Goal: Task Accomplishment & Management: Manage account settings

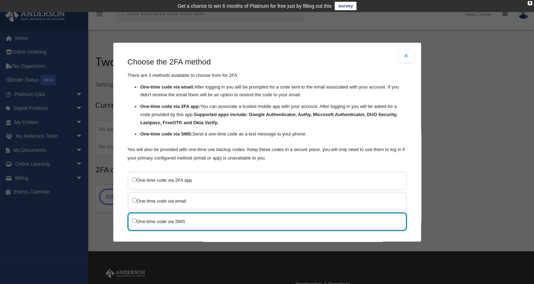
scroll to position [37, 0]
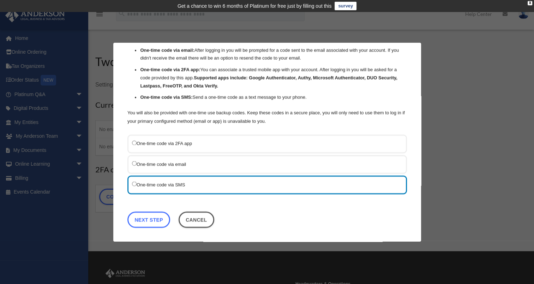
click at [142, 219] on link "Next Step" at bounding box center [148, 219] width 43 height 16
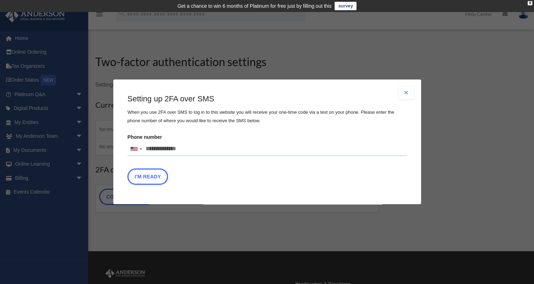
click at [177, 149] on input "Phone number [GEOGRAPHIC_DATA] +1 [GEOGRAPHIC_DATA] +44 [GEOGRAPHIC_DATA] (‫[GE…" at bounding box center [267, 149] width 280 height 14
type input "**********"
click at [154, 181] on button "I'm Ready" at bounding box center [147, 177] width 41 height 16
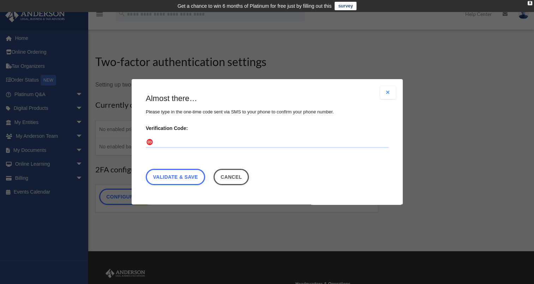
click at [173, 144] on input "Verification Code:" at bounding box center [267, 142] width 243 height 11
type input "******"
click at [167, 177] on link "Validate & Save" at bounding box center [175, 177] width 59 height 16
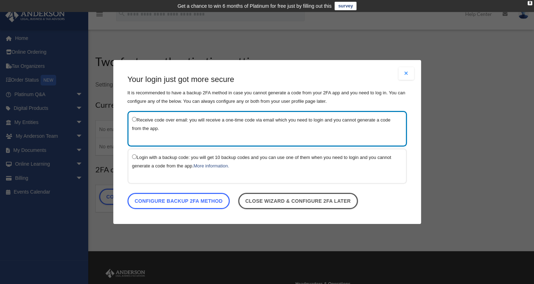
click at [196, 202] on link "Configure backup 2FA method" at bounding box center [178, 201] width 102 height 16
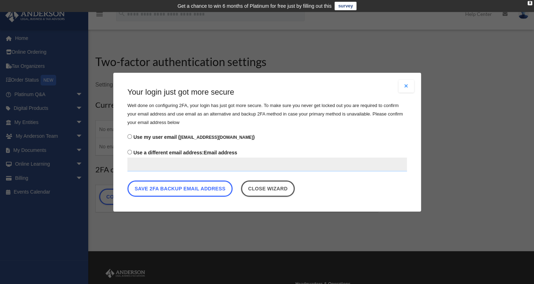
click at [211, 189] on button "Save 2FA backup email address" at bounding box center [179, 188] width 105 height 16
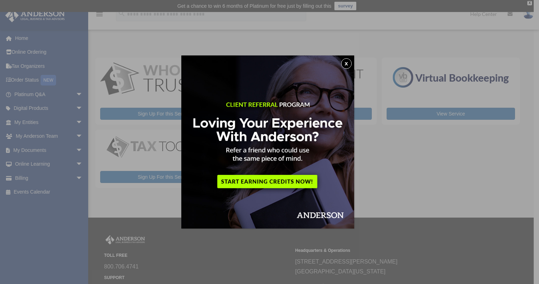
click at [351, 62] on button "x" at bounding box center [346, 63] width 11 height 11
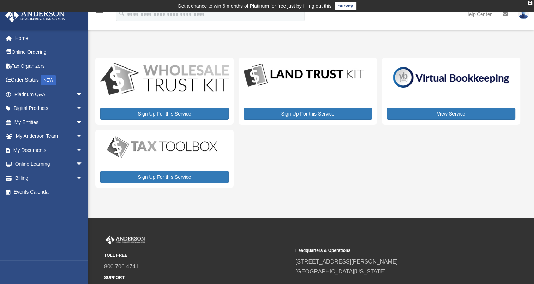
click at [524, 17] on img at bounding box center [523, 14] width 11 height 10
click at [403, 48] on link "Reset Password" at bounding box center [408, 47] width 71 height 14
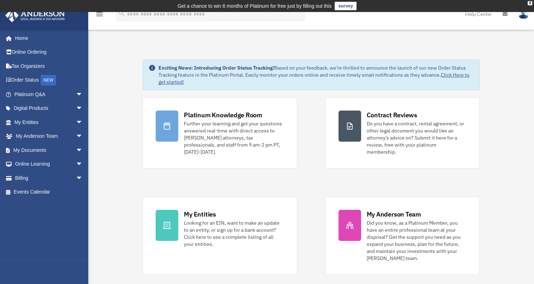
click at [216, 114] on div "Platinum Knowledge Room" at bounding box center [223, 114] width 78 height 9
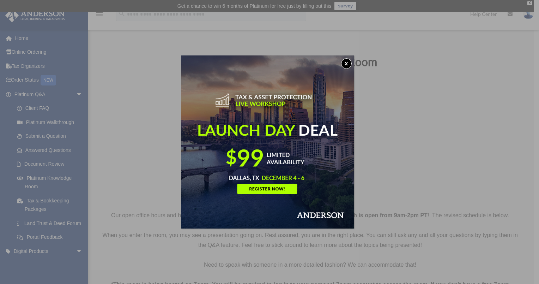
click at [350, 62] on button "x" at bounding box center [346, 63] width 11 height 11
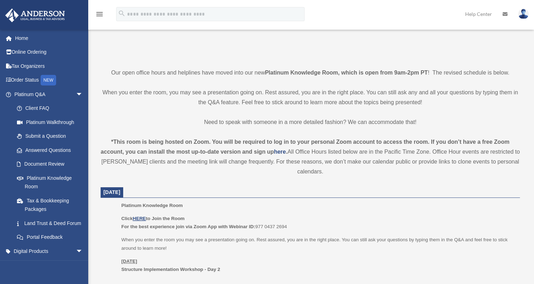
scroll to position [143, 0]
click at [137, 215] on u "HERE" at bounding box center [139, 217] width 13 height 5
